Goal: Navigation & Orientation: Find specific page/section

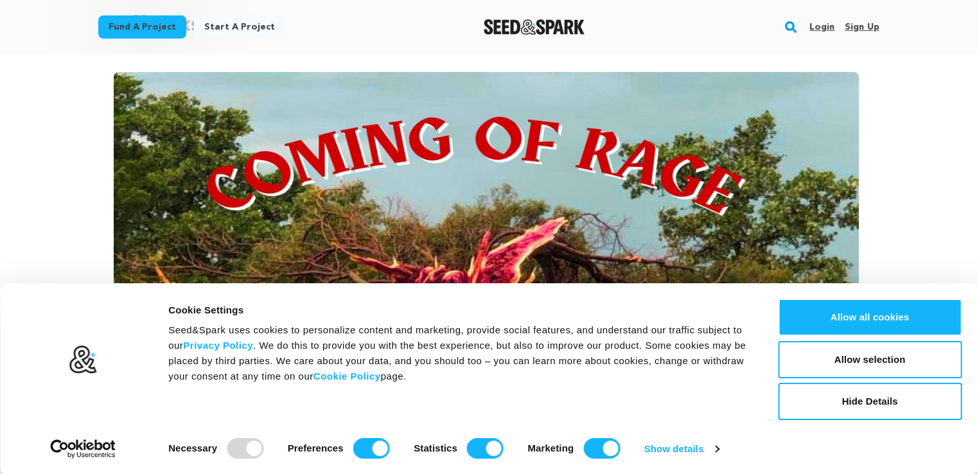
scroll to position [321, 0]
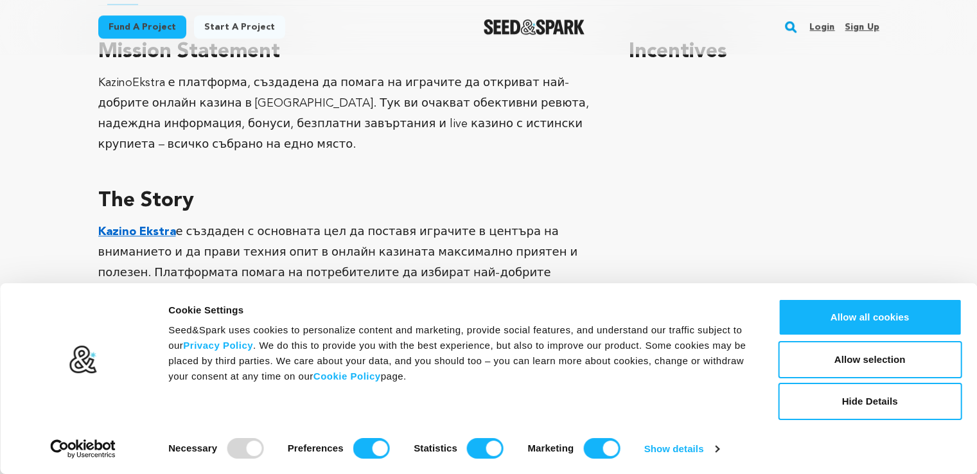
scroll to position [835, 0]
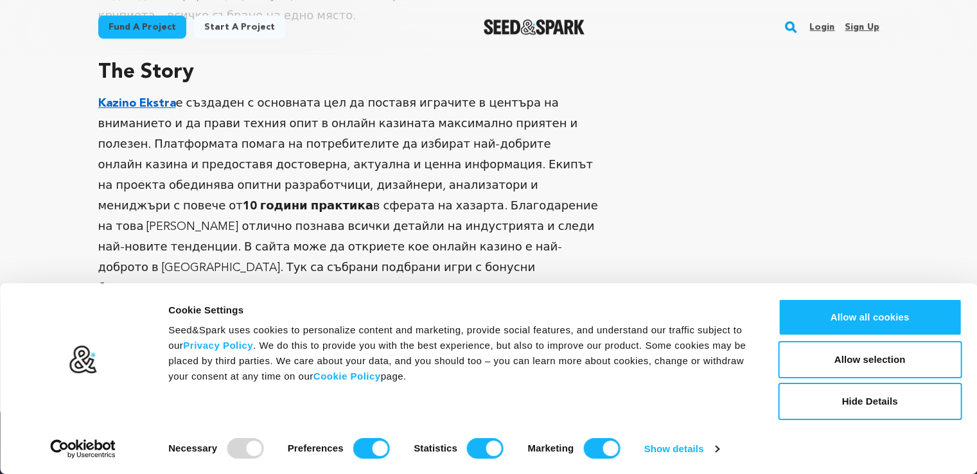
click at [146, 98] on strong "Kazino Ekstra" at bounding box center [137, 104] width 78 height 12
